Goal: Navigation & Orientation: Find specific page/section

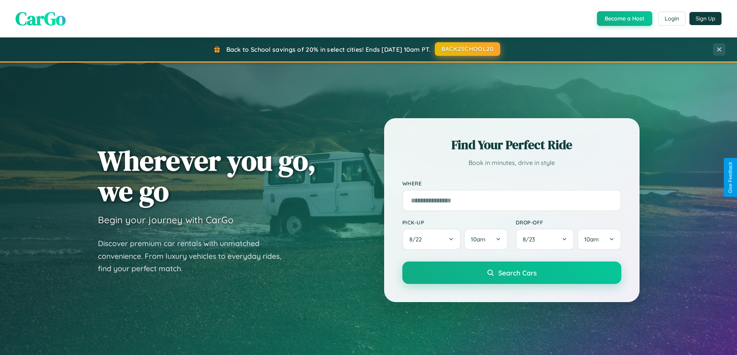
click at [467, 49] on button "BACK2SCHOOL20" at bounding box center [467, 49] width 65 height 14
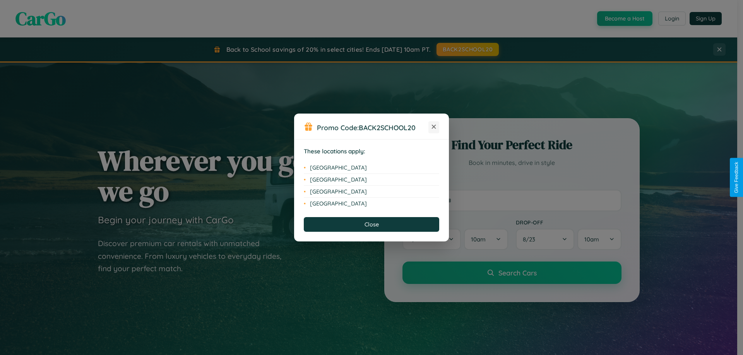
click at [434, 127] on icon at bounding box center [434, 127] width 4 height 4
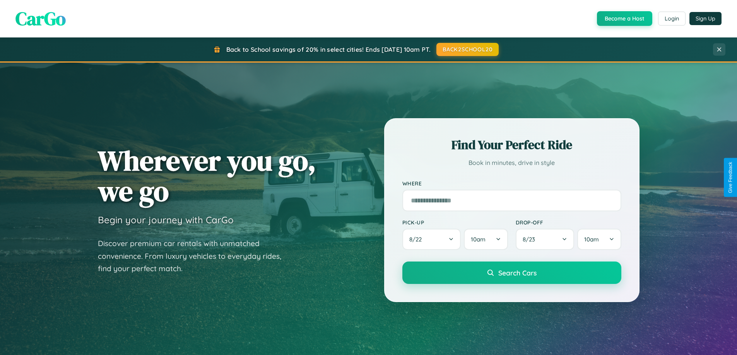
scroll to position [532, 0]
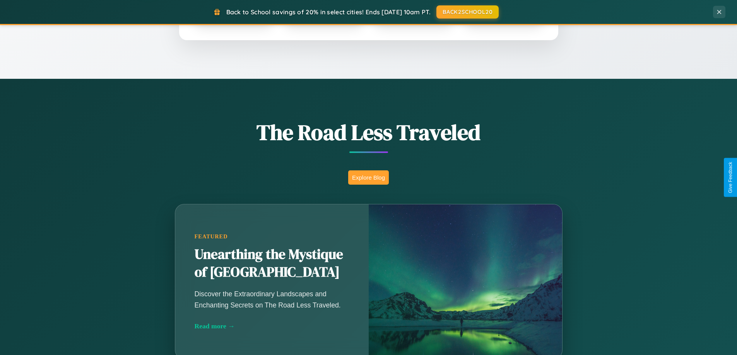
click at [368, 178] on button "Explore Blog" at bounding box center [368, 178] width 41 height 14
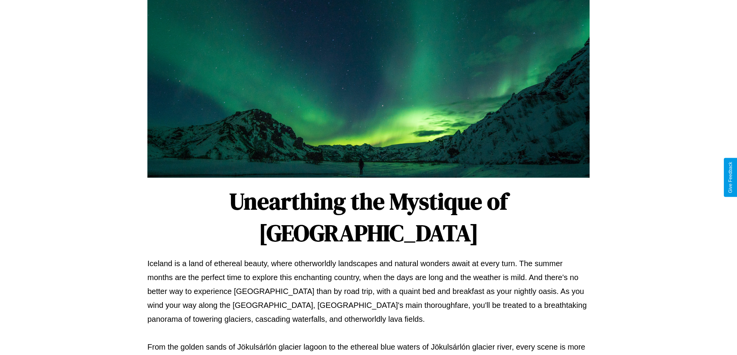
scroll to position [250, 0]
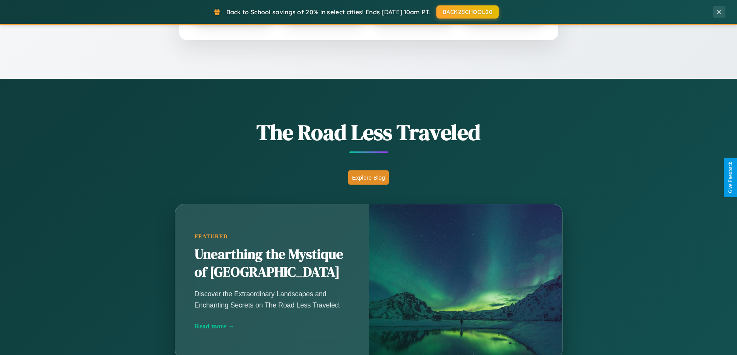
scroll to position [1488, 0]
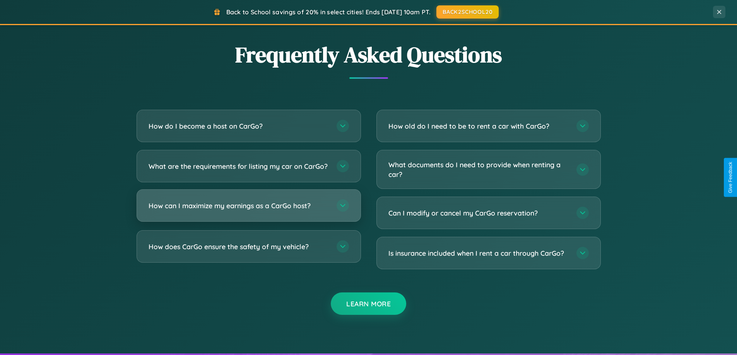
click at [248, 211] on h3 "How can I maximize my earnings as a CarGo host?" at bounding box center [239, 206] width 180 height 10
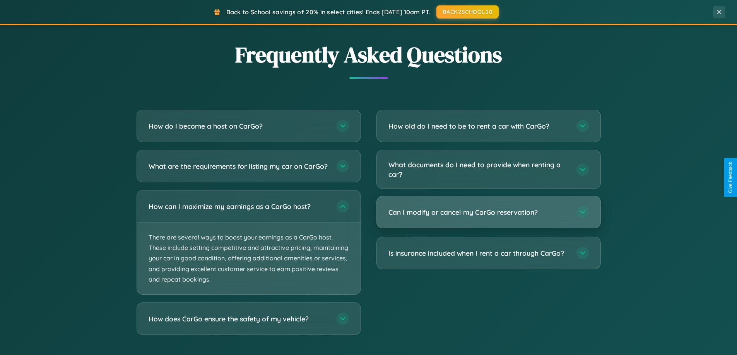
click at [488, 212] on h3 "Can I modify or cancel my CarGo reservation?" at bounding box center [478, 213] width 180 height 10
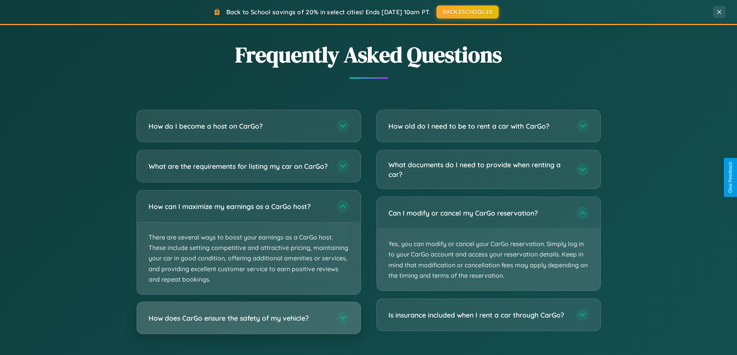
click at [248, 323] on h3 "How does CarGo ensure the safety of my vehicle?" at bounding box center [239, 319] width 180 height 10
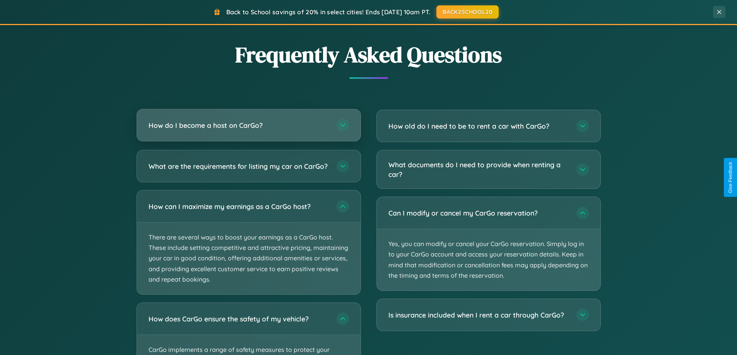
click at [248, 126] on h3 "How do I become a host on CarGo?" at bounding box center [239, 126] width 180 height 10
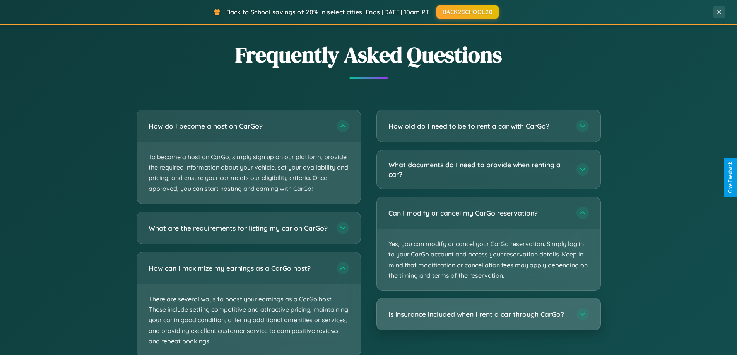
click at [488, 315] on h3 "Is insurance included when I rent a car through CarGo?" at bounding box center [478, 315] width 180 height 10
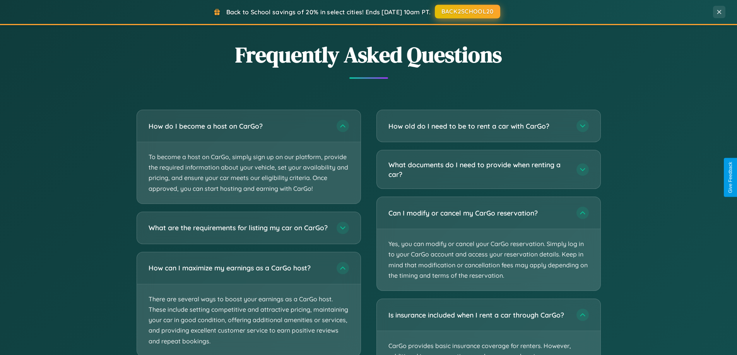
click at [467, 12] on button "BACK2SCHOOL20" at bounding box center [467, 12] width 65 height 14
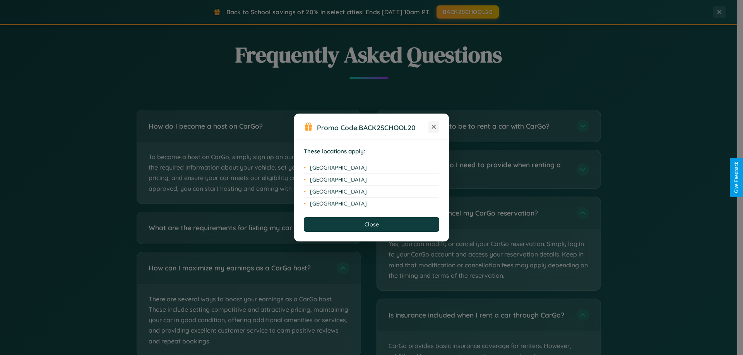
click at [434, 127] on icon at bounding box center [434, 127] width 4 height 4
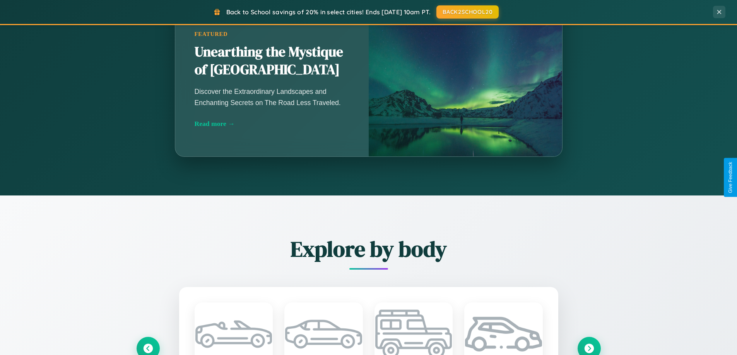
scroll to position [0, 0]
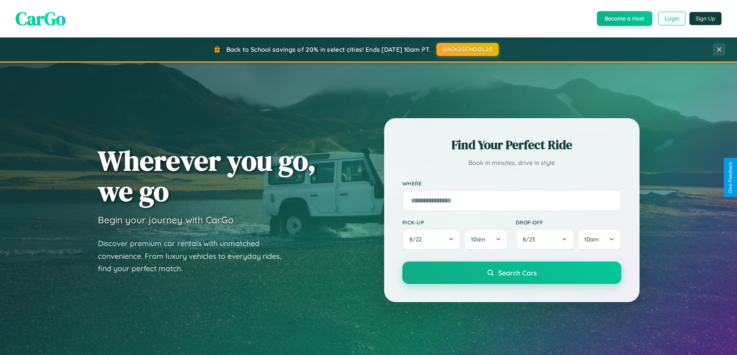
click at [671, 19] on button "Login" at bounding box center [671, 19] width 27 height 14
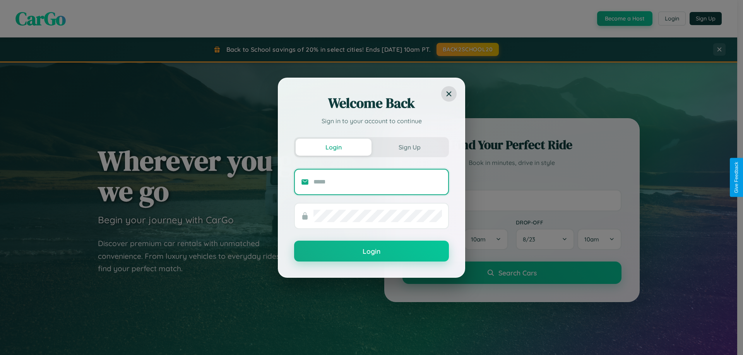
click at [378, 182] on input "text" at bounding box center [377, 182] width 128 height 12
type input "**********"
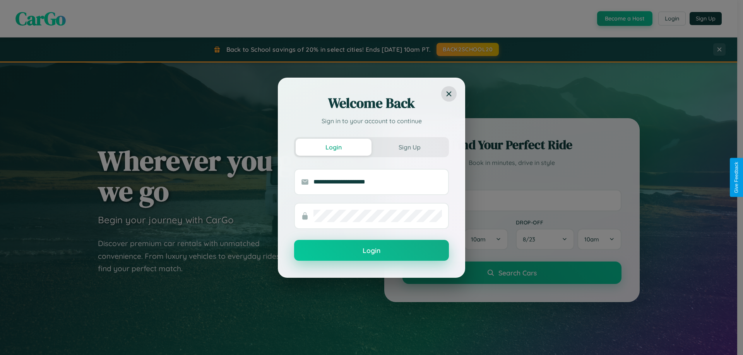
click at [371, 251] on button "Login" at bounding box center [371, 250] width 155 height 21
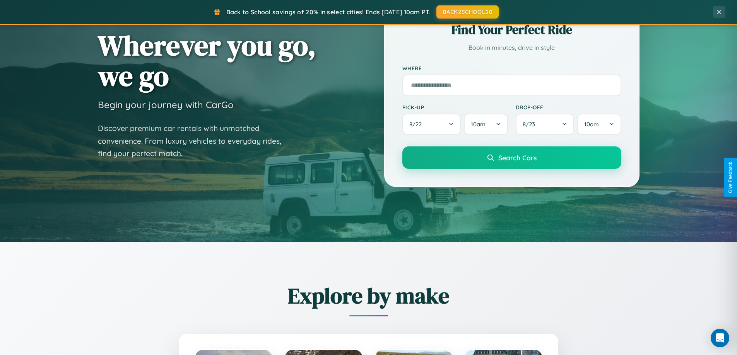
scroll to position [333, 0]
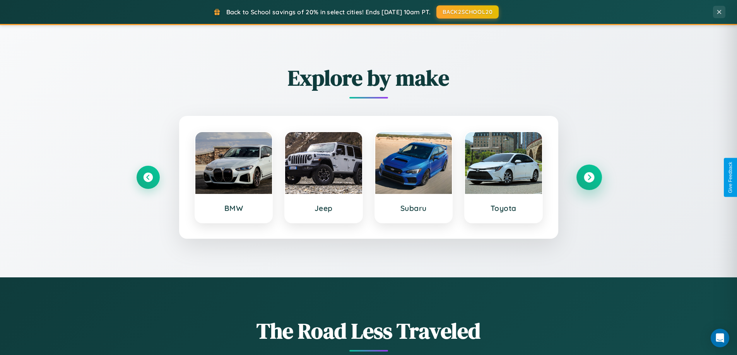
click at [589, 178] on icon at bounding box center [589, 178] width 10 height 10
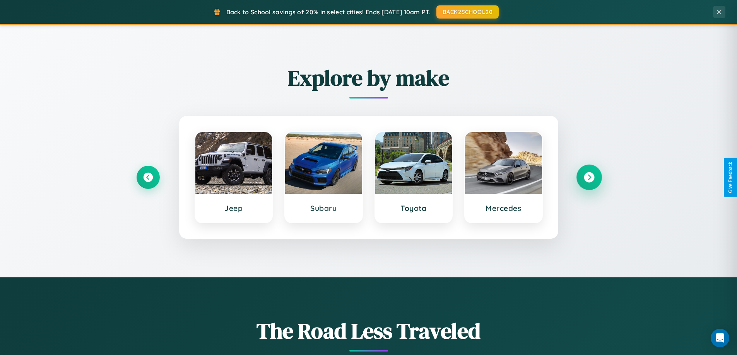
click at [589, 178] on icon at bounding box center [589, 178] width 10 height 10
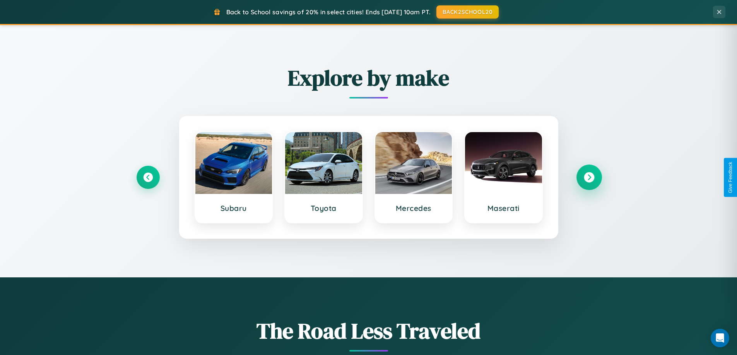
click at [589, 178] on icon at bounding box center [589, 178] width 10 height 10
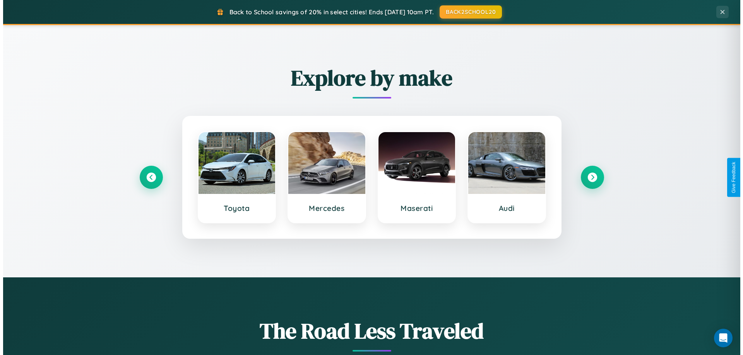
scroll to position [0, 0]
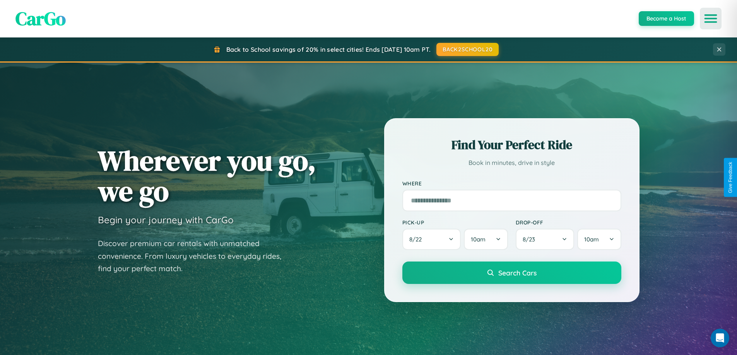
click at [711, 19] on icon "Open menu" at bounding box center [710, 18] width 11 height 7
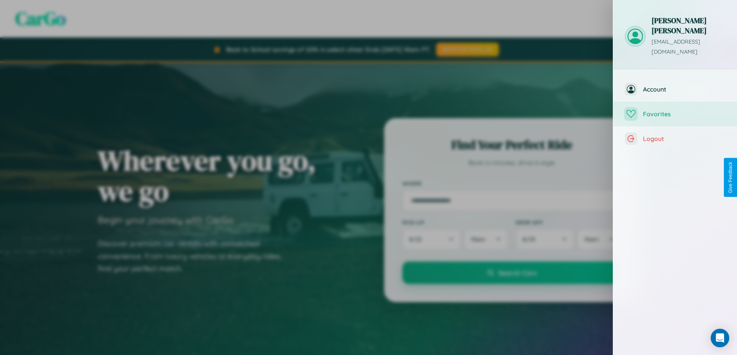
click at [675, 110] on span "Favorites" at bounding box center [684, 114] width 82 height 8
